Goal: Task Accomplishment & Management: Complete application form

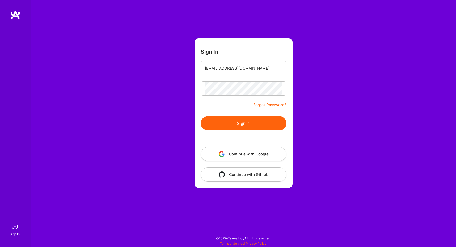
click at [238, 161] on form "Sign In [EMAIL_ADDRESS][DOMAIN_NAME] Forgot Password? Sign In Continue with Goo…" at bounding box center [244, 112] width 98 height 149
click at [237, 155] on button "Continue with Google" at bounding box center [244, 154] width 86 height 14
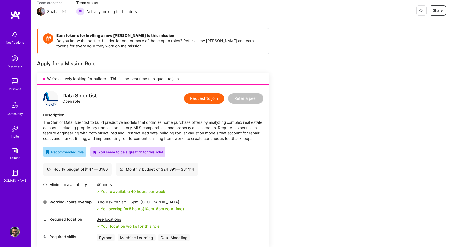
scroll to position [48, 0]
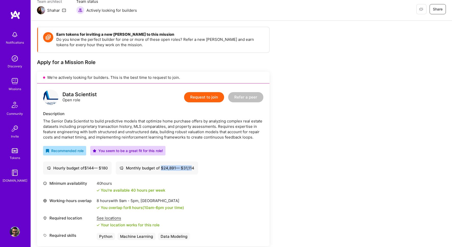
drag, startPoint x: 163, startPoint y: 169, endPoint x: 194, endPoint y: 168, distance: 30.6
click at [194, 168] on div "Monthly budget of $ 24,891 — $ 31,114" at bounding box center [157, 167] width 75 height 5
click at [198, 170] on div "Monthly budget of $ 24,891 — $ 31,114" at bounding box center [157, 167] width 82 height 13
drag, startPoint x: 199, startPoint y: 170, endPoint x: 164, endPoint y: 170, distance: 34.9
click at [164, 170] on div "Monthly budget of $ 24,891 — $ 31,114" at bounding box center [157, 167] width 82 height 13
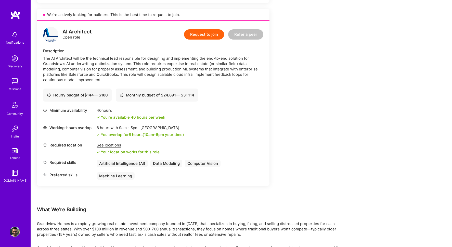
scroll to position [249, 0]
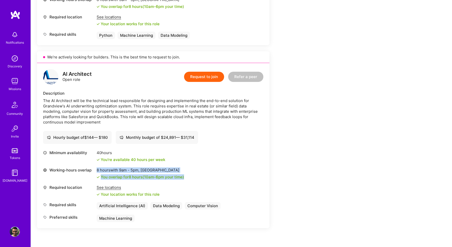
drag, startPoint x: 164, startPoint y: 164, endPoint x: 195, endPoint y: 177, distance: 33.7
click at [195, 178] on div "Minimum availability 40 hours You're available 40 hours per week Working-hours …" at bounding box center [153, 186] width 220 height 72
click at [195, 177] on div "Working-hours overlap 8 hours with 9am - 5pm , [GEOGRAPHIC_DATA] You overlap fo…" at bounding box center [153, 173] width 220 height 12
drag, startPoint x: 195, startPoint y: 177, endPoint x: 193, endPoint y: 161, distance: 16.7
click at [193, 161] on div "Minimum availability 40 hours You're available 40 hours per week Working-hours …" at bounding box center [153, 186] width 220 height 72
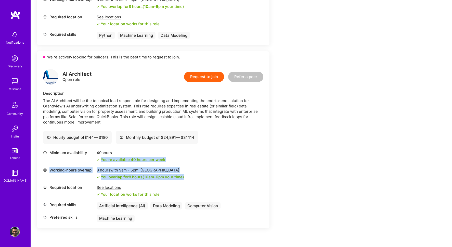
click at [209, 77] on button "Request to join" at bounding box center [204, 77] width 40 height 10
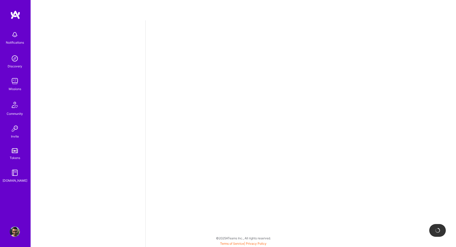
select select "CA"
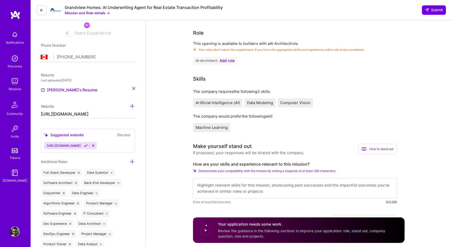
scroll to position [99, 0]
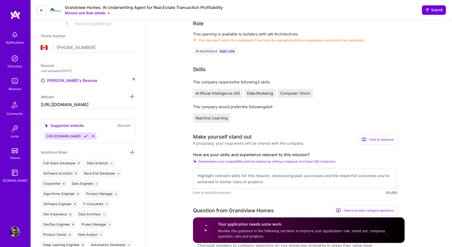
click at [134, 79] on icon at bounding box center [133, 79] width 3 height 3
click at [78, 78] on span "PDF file format" at bounding box center [68, 80] width 35 height 5
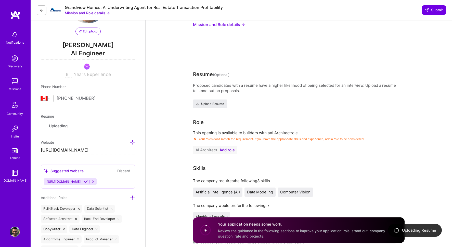
scroll to position [16, 0]
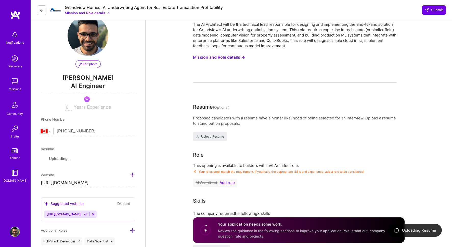
click at [230, 182] on span "Add role" at bounding box center [227, 183] width 15 height 4
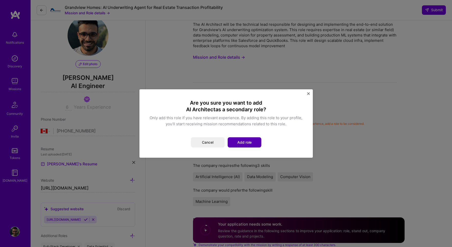
click at [244, 139] on button "Add role" at bounding box center [245, 142] width 34 height 10
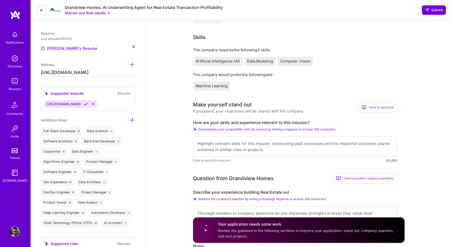
scroll to position [146, 0]
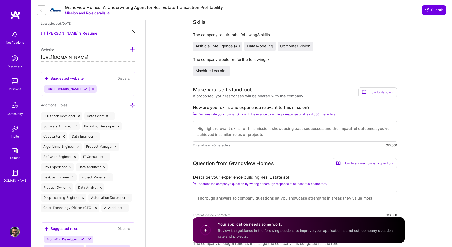
click at [262, 131] on textarea at bounding box center [295, 131] width 204 height 20
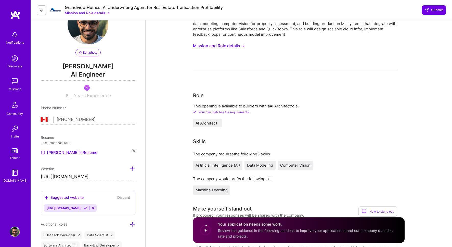
scroll to position [0, 0]
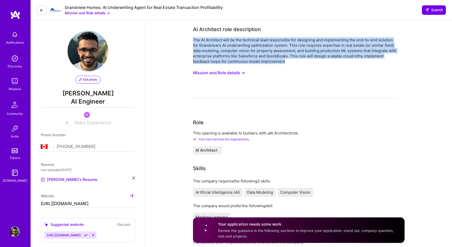
drag, startPoint x: 307, startPoint y: 61, endPoint x: 304, endPoint y: 34, distance: 27.2
click at [305, 34] on div "AI Architect role description The AI Architect will be the technical lead respo…" at bounding box center [295, 62] width 204 height 73
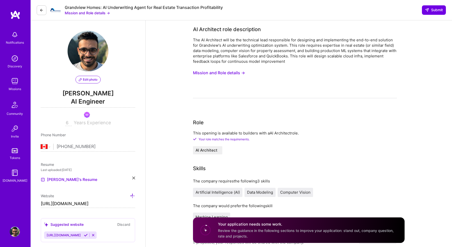
click at [295, 29] on div "AI Architect role description" at bounding box center [295, 30] width 204 height 8
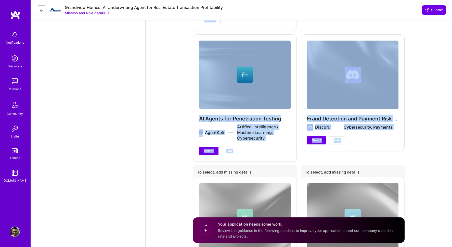
drag, startPoint x: 295, startPoint y: 29, endPoint x: 309, endPoint y: 97, distance: 70.3
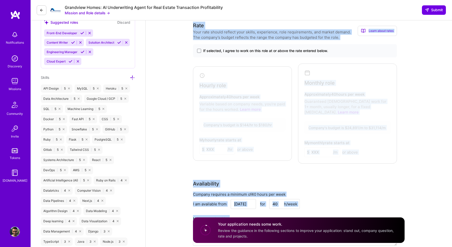
scroll to position [337, 0]
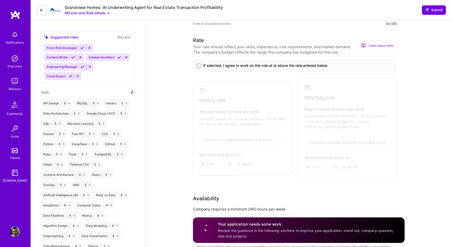
click at [307, 68] on div "If selected, I agree to work on this role at or above the rate entered below." at bounding box center [295, 65] width 204 height 13
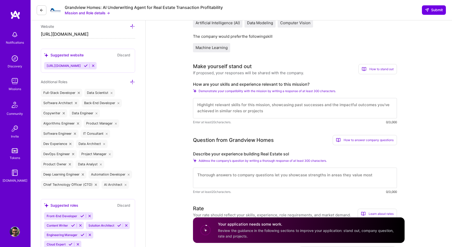
scroll to position [0, 0]
click at [239, 109] on textarea at bounding box center [295, 108] width 204 height 20
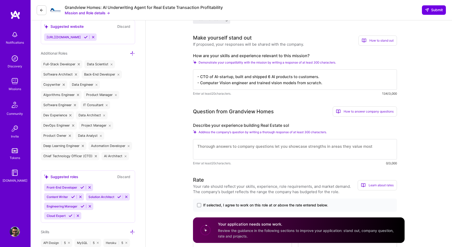
scroll to position [203, 0]
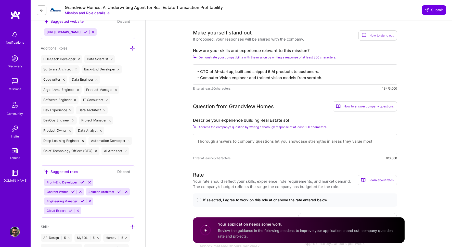
type textarea "- CTO of AI-startup, built and shipped 6 AI products to customers. - Computer V…"
click at [259, 143] on textarea at bounding box center [295, 144] width 204 height 20
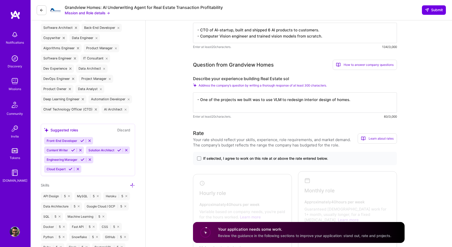
type textarea "- One of the projects we built was to use VLM to redesign interior design of ho…"
click at [215, 158] on span "If selected, I agree to work on this role at or above the rate entered below." at bounding box center [265, 158] width 125 height 5
click at [0, 0] on input "If selected, I agree to work on this role at or above the rate entered below." at bounding box center [0, 0] width 0 height 0
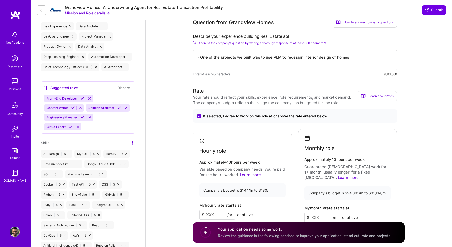
scroll to position [299, 0]
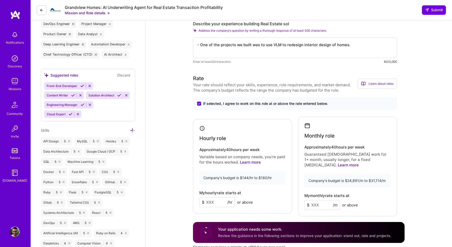
click at [217, 200] on input at bounding box center [217, 202] width 36 height 10
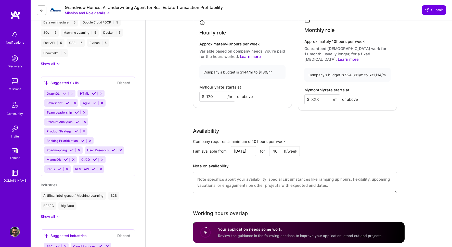
scroll to position [320, 0]
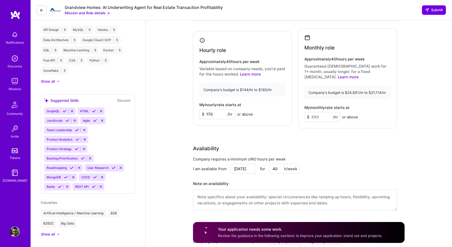
type input "170"
click at [320, 112] on input at bounding box center [323, 117] width 36 height 10
type input "3"
type input "28000"
click at [326, 128] on div "Rate Your rate should reflect your skills, experience, role requirements, and m…" at bounding box center [299, 101] width 212 height 230
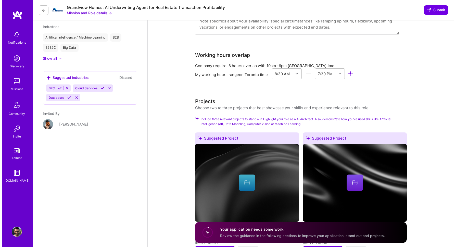
scroll to position [603, 0]
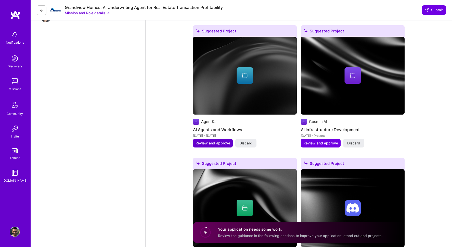
click at [221, 141] on button "Review and approve" at bounding box center [213, 143] width 40 height 9
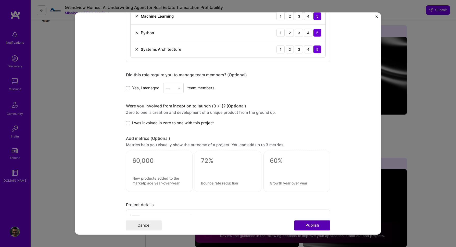
click at [323, 225] on button "Publish" at bounding box center [312, 225] width 36 height 10
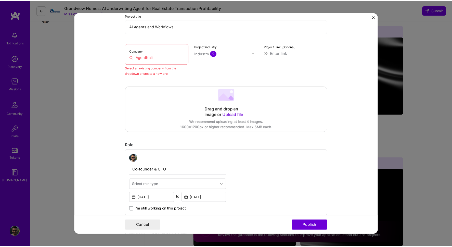
scroll to position [33, 0]
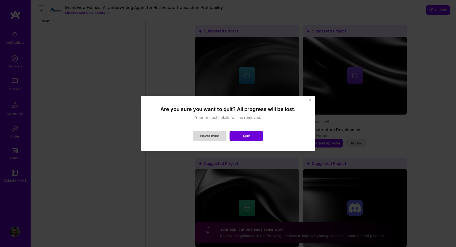
click at [220, 137] on button "Never mind" at bounding box center [210, 136] width 34 height 10
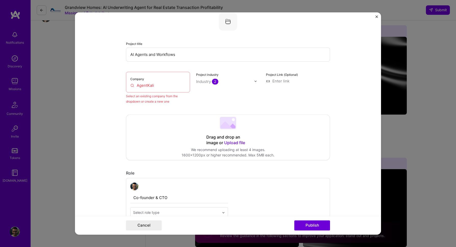
click at [375, 18] on form "Editing suggested project This project is suggested based on your LinkedIn, res…" at bounding box center [228, 123] width 306 height 222
click at [376, 16] on img "Close" at bounding box center [377, 16] width 3 height 3
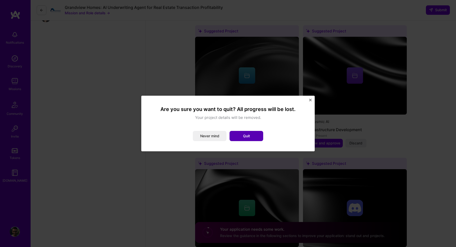
click at [257, 135] on button "Quit" at bounding box center [247, 136] width 34 height 10
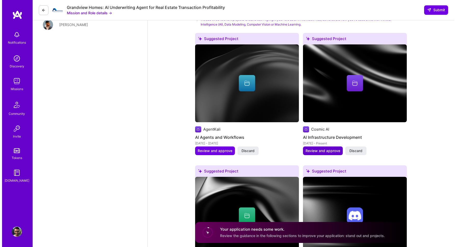
scroll to position [587, 0]
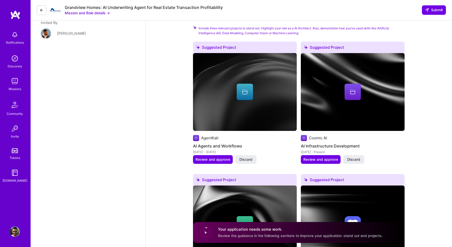
click at [330, 103] on img at bounding box center [353, 92] width 104 height 78
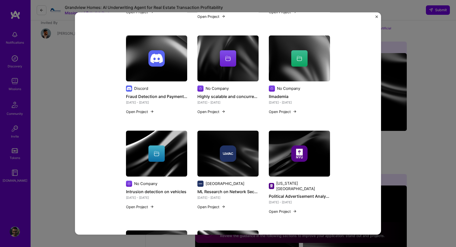
scroll to position [504, 0]
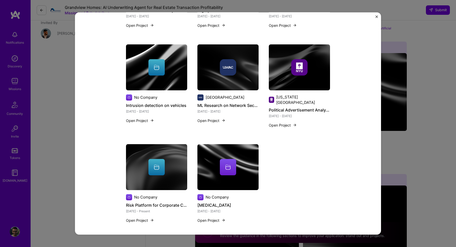
click at [375, 16] on div "AI Infrastructure Development Cosmic AI Artifical Intelligence / Machine Learni…" at bounding box center [228, 123] width 306 height 222
click at [376, 16] on img "Close" at bounding box center [377, 16] width 3 height 3
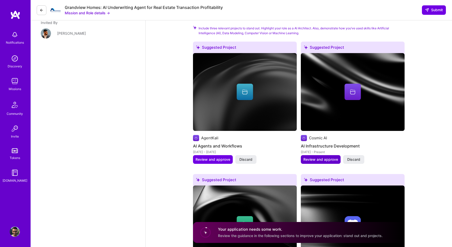
click at [322, 157] on span "Review and approve" at bounding box center [321, 159] width 35 height 5
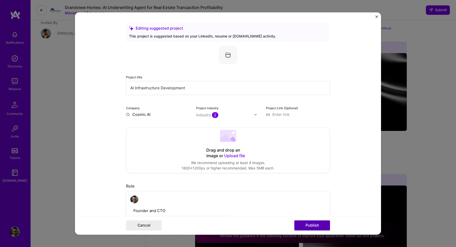
click at [307, 223] on button "Publish" at bounding box center [312, 225] width 36 height 10
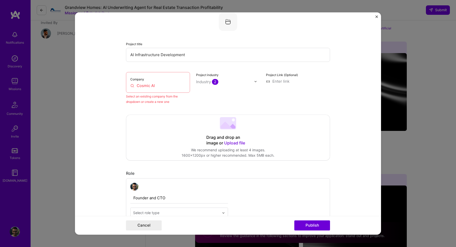
scroll to position [33, 0]
click at [171, 81] on div "Company Cosmic AI" at bounding box center [158, 82] width 64 height 21
click at [161, 87] on input "Cosmic AI" at bounding box center [157, 85] width 55 height 5
click at [191, 98] on div "Company Cosmic AI Select an existing company from the dropdown or create a new …" at bounding box center [228, 88] width 204 height 32
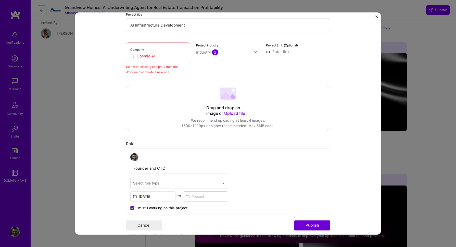
scroll to position [14, 0]
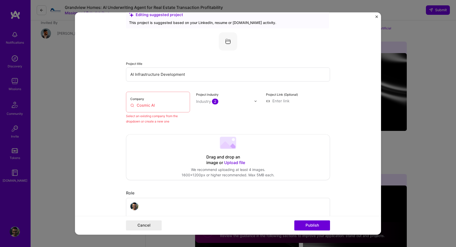
click at [164, 110] on div "Company Cosmic AI" at bounding box center [158, 102] width 64 height 21
click at [164, 103] on input "Cosmic AI" at bounding box center [157, 105] width 55 height 5
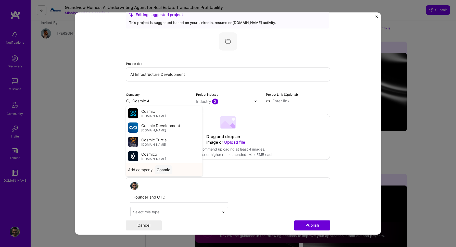
type input "Cosmic AI"
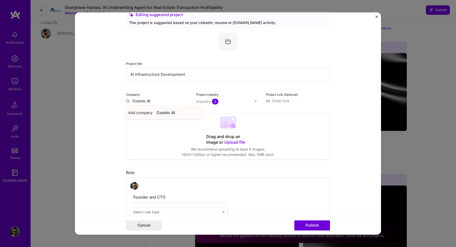
click at [162, 114] on div "Cosmic AI" at bounding box center [166, 112] width 22 height 9
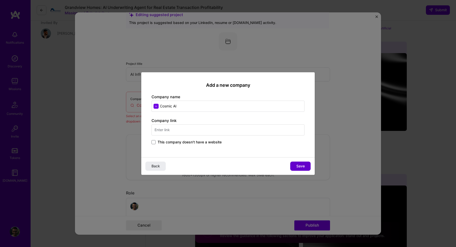
click at [302, 170] on button "Save" at bounding box center [300, 165] width 20 height 9
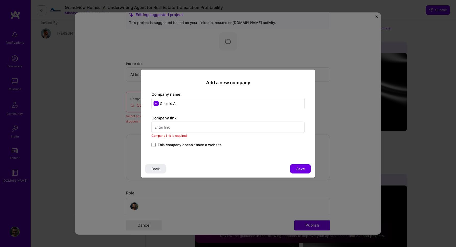
click at [243, 132] on input "text" at bounding box center [228, 126] width 153 height 11
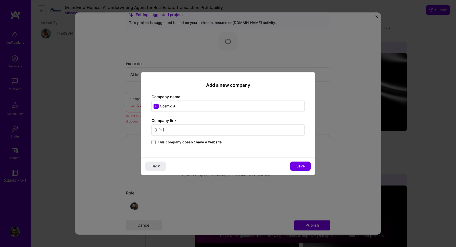
type input "[URL]"
click at [210, 146] on div "Add a new company Company name Cosmic AI Company link [URL] This company doesn'…" at bounding box center [227, 114] width 173 height 85
click at [210, 143] on span "This company doesn't have a website" at bounding box center [190, 142] width 64 height 5
click at [0, 0] on input "This company doesn't have a website" at bounding box center [0, 0] width 0 height 0
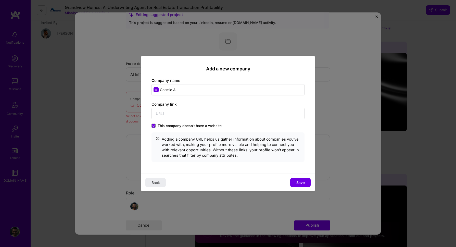
click at [305, 177] on div "Back Save" at bounding box center [227, 182] width 173 height 18
click at [304, 182] on span "Save" at bounding box center [300, 182] width 8 height 5
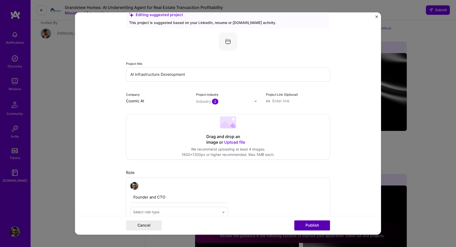
click at [307, 225] on button "Publish" at bounding box center [312, 225] width 36 height 10
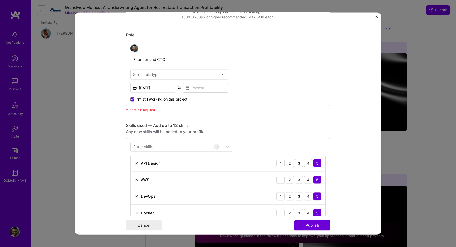
scroll to position [138, 0]
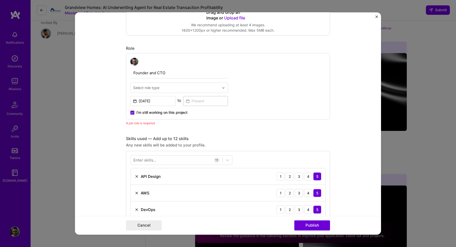
click at [170, 114] on span "I’m still working on this project" at bounding box center [161, 112] width 51 height 5
click at [0, 0] on input "I’m still working on this project" at bounding box center [0, 0] width 0 height 0
click at [195, 97] on input at bounding box center [205, 101] width 45 height 10
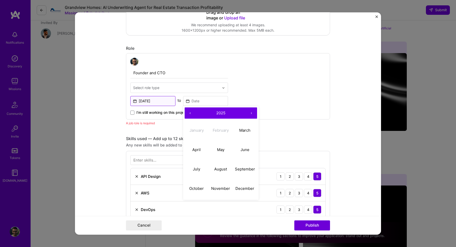
click at [145, 100] on input "[DATE]" at bounding box center [152, 101] width 45 height 10
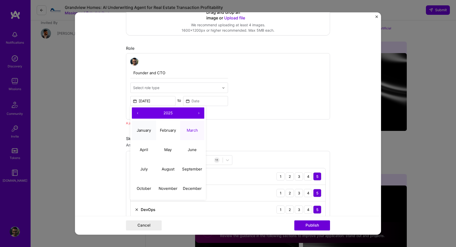
click at [143, 133] on button "January" at bounding box center [144, 130] width 24 height 19
type input "[DATE]"
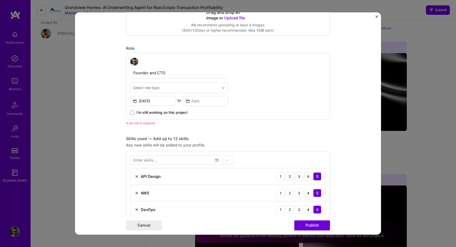
click at [150, 116] on div "Founder and CTO Select role type [DATE] to I’m still working on this project" at bounding box center [228, 86] width 204 height 66
click at [150, 115] on span "I’m still working on this project" at bounding box center [161, 112] width 51 height 5
click at [0, 0] on input "I’m still working on this project" at bounding box center [0, 0] width 0 height 0
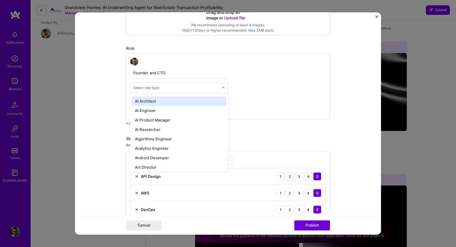
click at [156, 88] on div "Select role type" at bounding box center [146, 87] width 26 height 5
click at [156, 101] on div "AI Architect" at bounding box center [179, 100] width 95 height 9
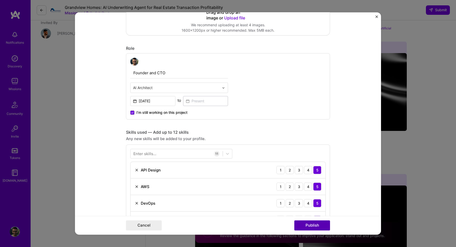
click at [314, 227] on button "Publish" at bounding box center [312, 225] width 36 height 10
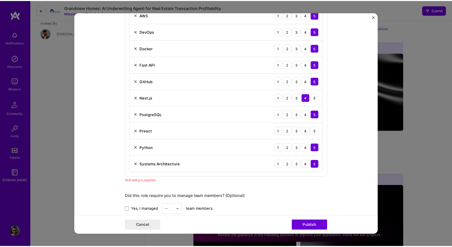
scroll to position [304, 0]
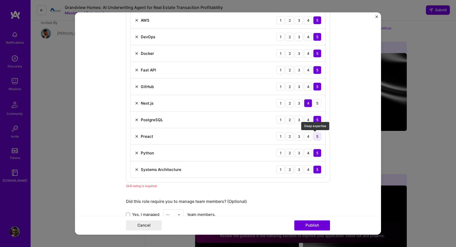
click at [316, 135] on div "5" at bounding box center [317, 136] width 8 height 8
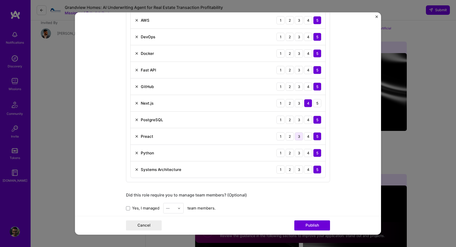
click at [301, 137] on div "3" at bounding box center [299, 136] width 8 height 8
click at [309, 224] on button "Publish" at bounding box center [312, 225] width 36 height 10
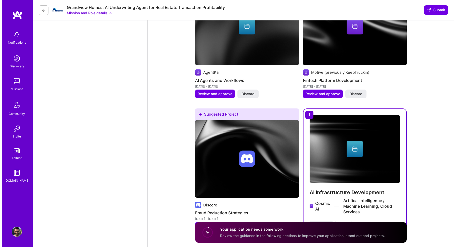
scroll to position [673, 0]
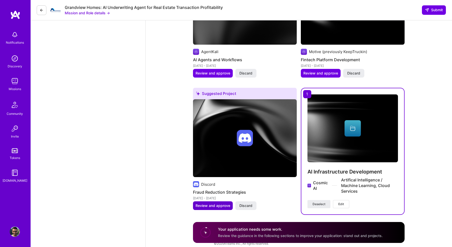
click at [214, 203] on span "Review and approve" at bounding box center [213, 205] width 35 height 5
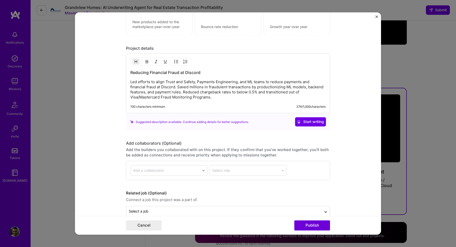
scroll to position [591, 0]
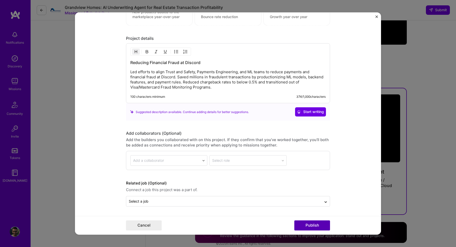
click at [316, 226] on button "Publish" at bounding box center [312, 225] width 36 height 10
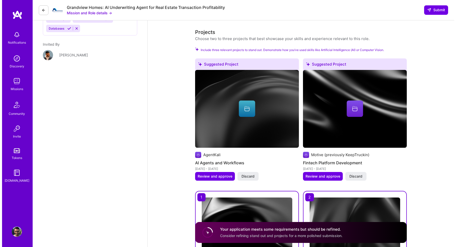
scroll to position [558, 0]
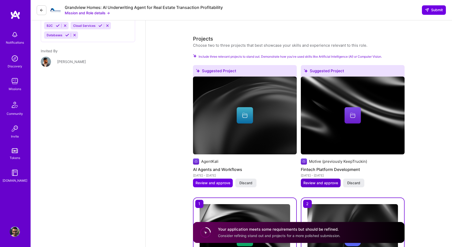
click at [314, 180] on span "Review and approve" at bounding box center [321, 182] width 35 height 5
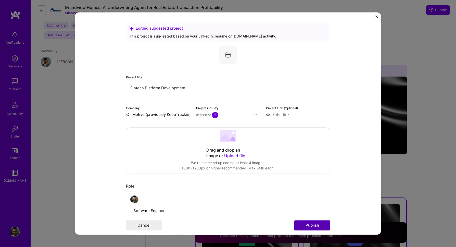
click at [304, 226] on button "Publish" at bounding box center [312, 225] width 36 height 10
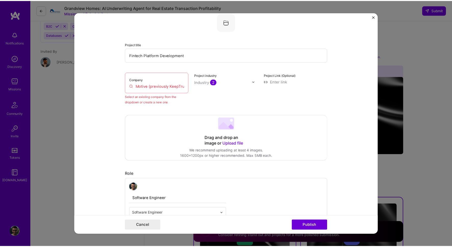
scroll to position [33, 0]
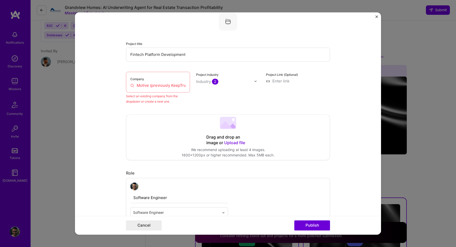
click at [172, 88] on input "Motive (previously KeepTruckin)" at bounding box center [157, 85] width 55 height 5
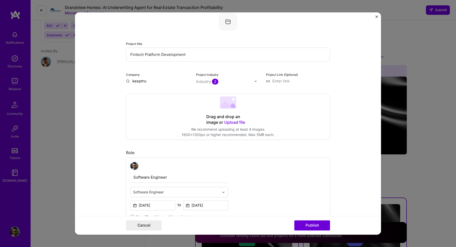
type input "keeptruc"
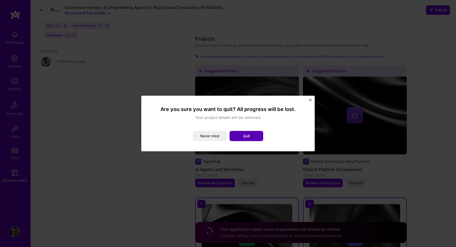
click at [240, 133] on button "Quit" at bounding box center [247, 136] width 34 height 10
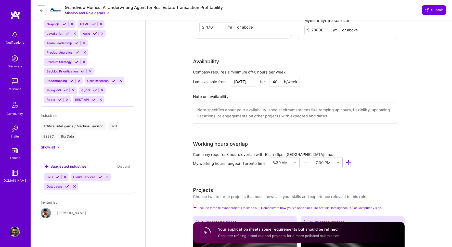
scroll to position [377, 0]
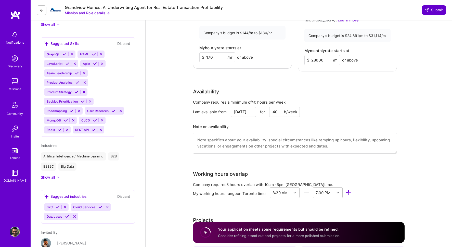
click at [436, 8] on span "Submit" at bounding box center [434, 9] width 18 height 5
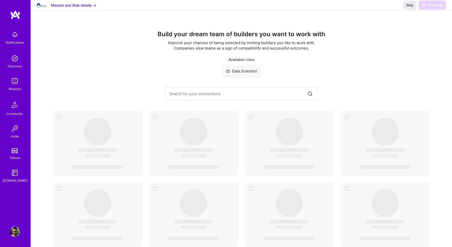
click at [18, 65] on div "Discovery" at bounding box center [15, 66] width 15 height 5
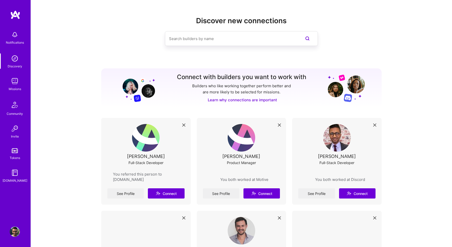
click at [232, 156] on div "[PERSON_NAME]" at bounding box center [241, 156] width 38 height 5
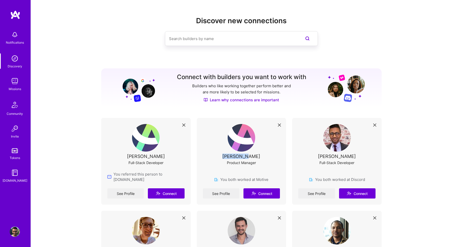
click at [232, 156] on div "[PERSON_NAME]" at bounding box center [241, 156] width 38 height 5
